Goal: Transaction & Acquisition: Purchase product/service

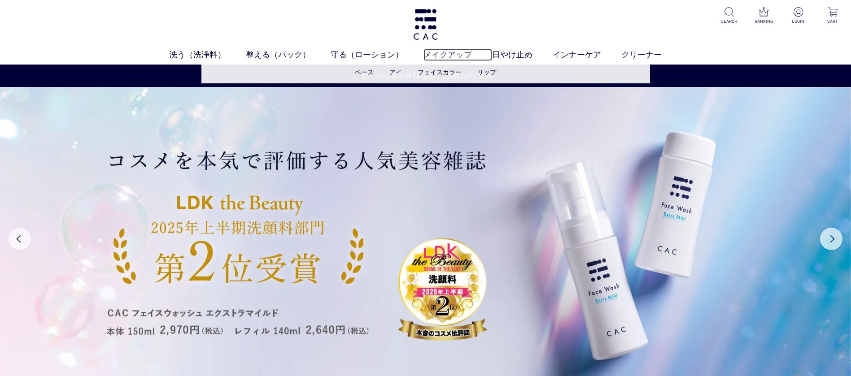
click at [439, 52] on link "メイクアップ" at bounding box center [457, 55] width 69 height 12
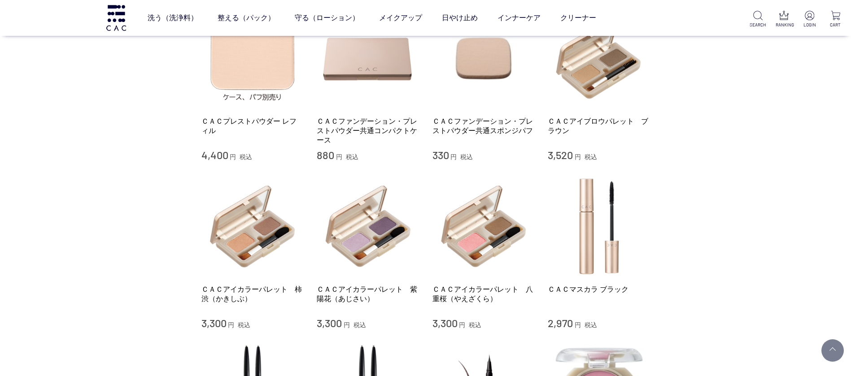
scroll to position [331, 0]
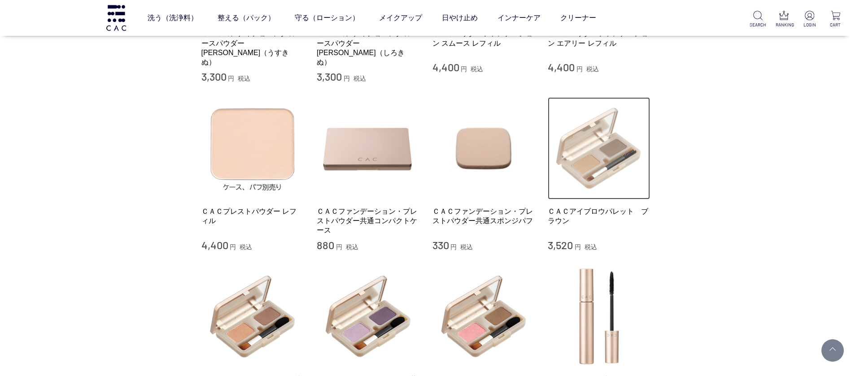
click at [611, 145] on img at bounding box center [599, 148] width 102 height 102
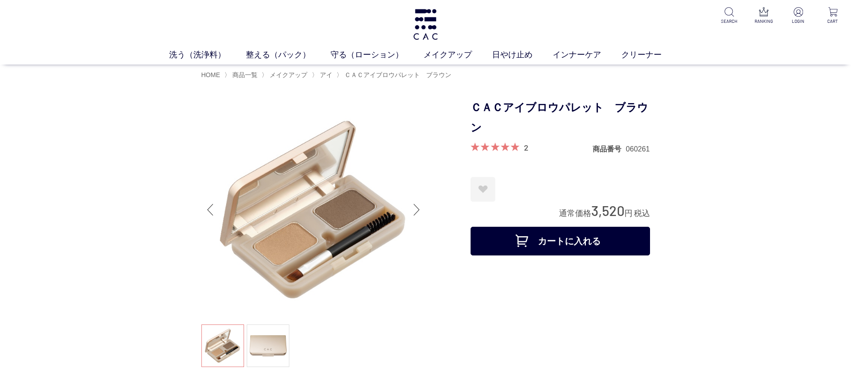
click at [379, 344] on ul at bounding box center [313, 347] width 224 height 45
